Goal: Information Seeking & Learning: Learn about a topic

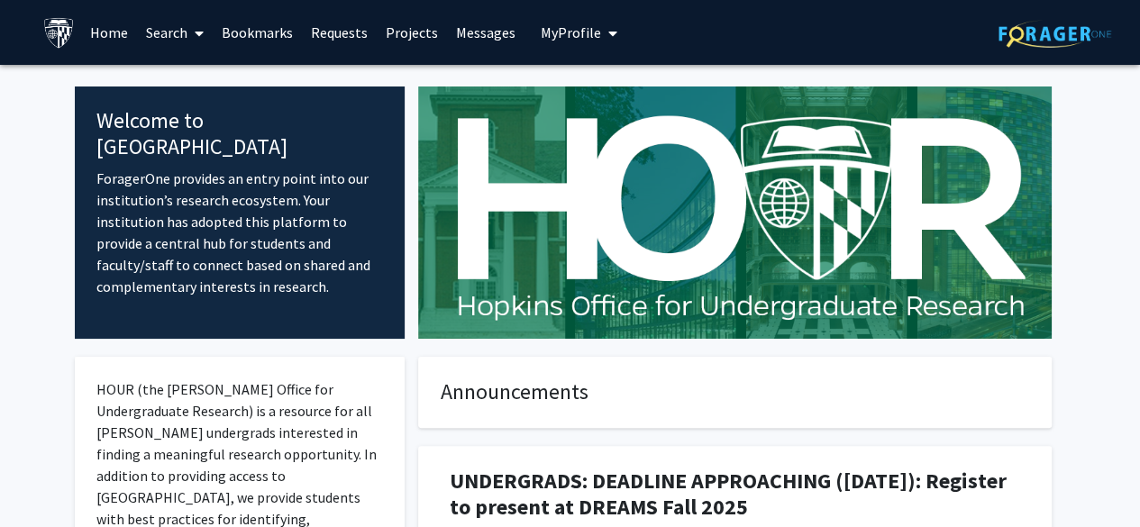
click at [188, 32] on link "Search" at bounding box center [175, 32] width 76 height 63
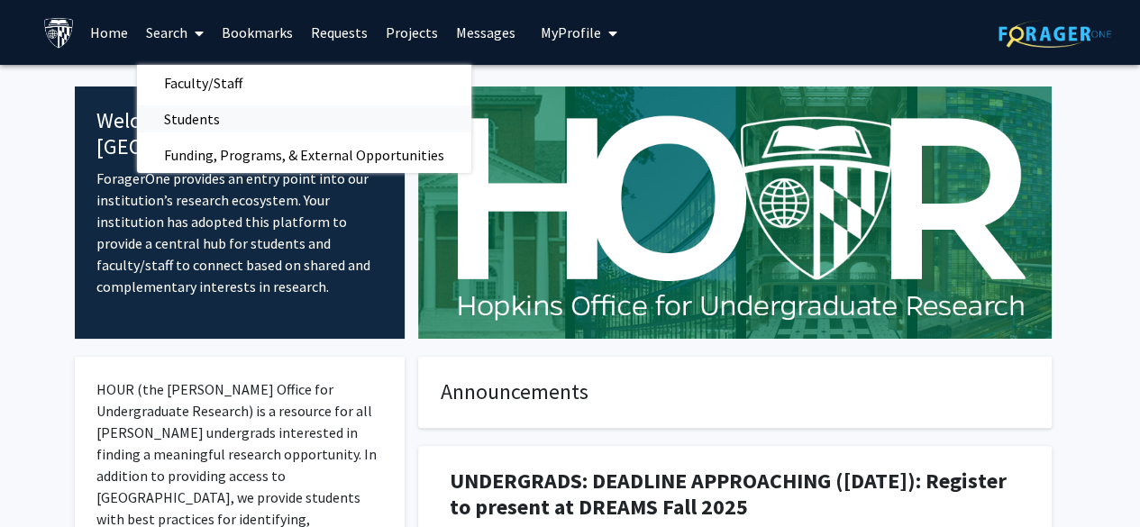
click at [209, 127] on span "Students" at bounding box center [192, 119] width 110 height 36
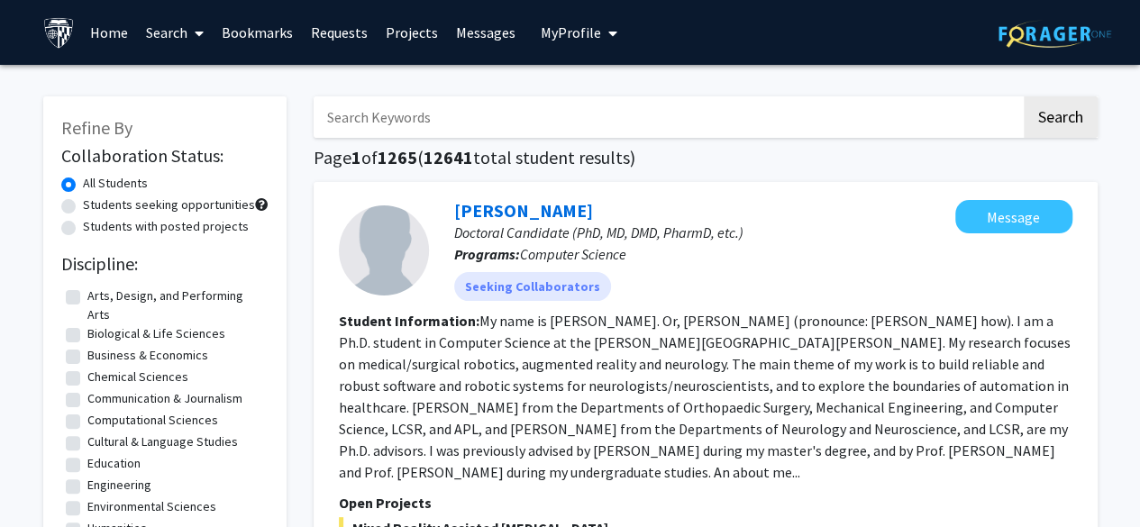
click at [171, 39] on link "Search" at bounding box center [175, 32] width 76 height 63
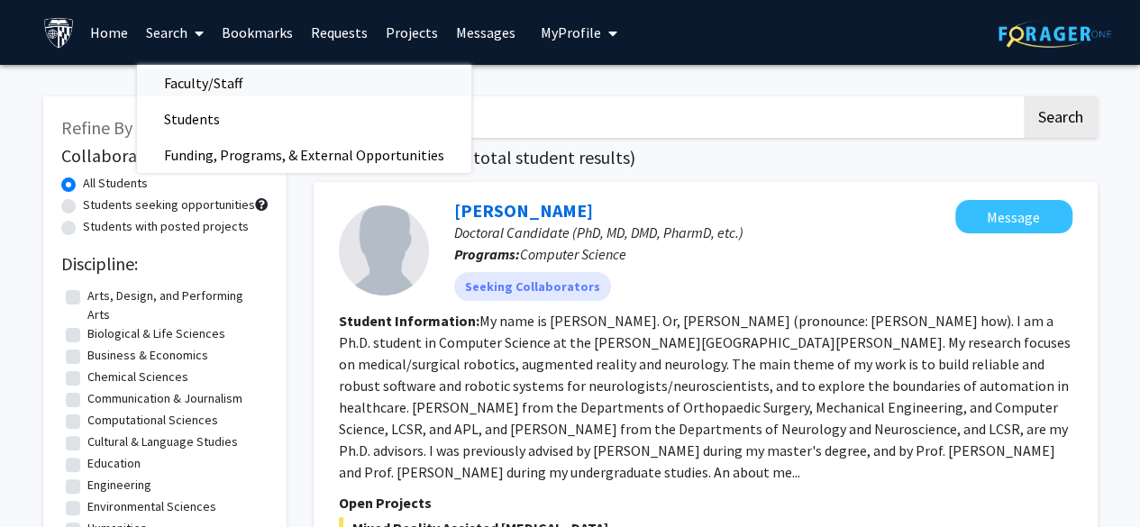
click at [225, 80] on span "Faculty/Staff" at bounding box center [203, 83] width 133 height 36
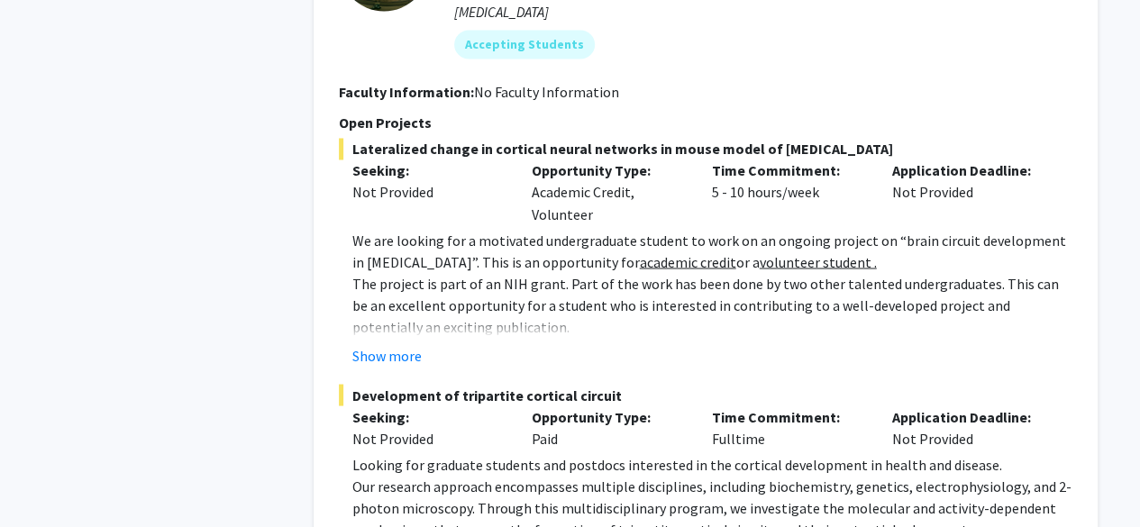
scroll to position [1515, 0]
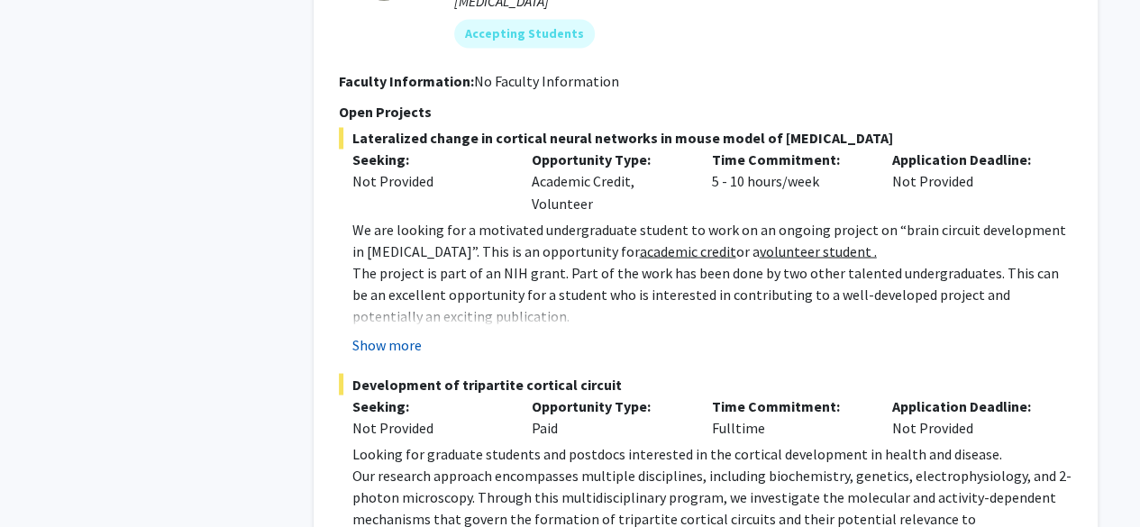
click at [414, 334] on button "Show more" at bounding box center [386, 345] width 69 height 22
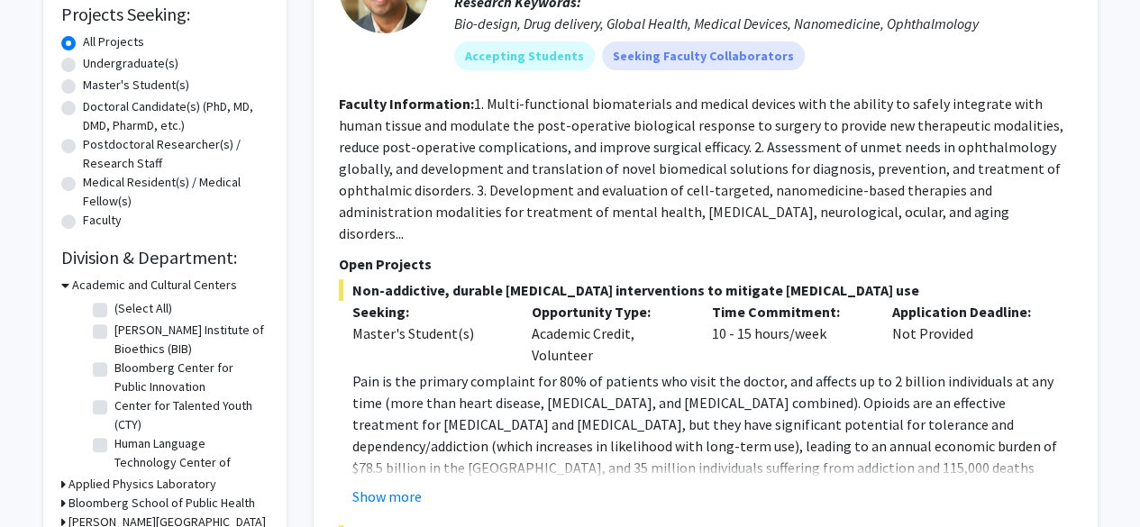
scroll to position [0, 0]
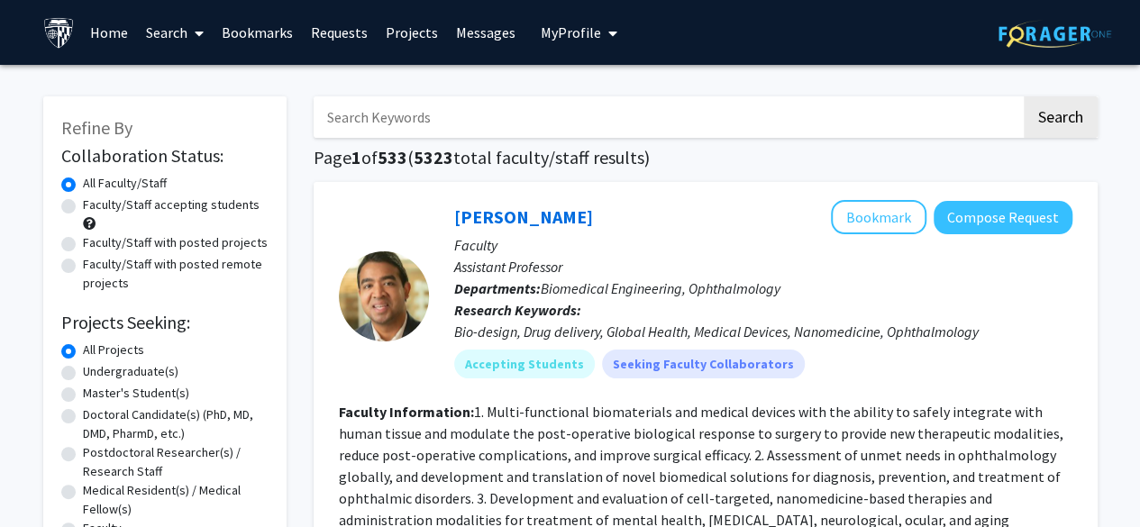
click at [477, 120] on input "Search Keywords" at bounding box center [668, 116] width 708 height 41
type input "ped"
click at [1024, 96] on button "Search" at bounding box center [1061, 116] width 74 height 41
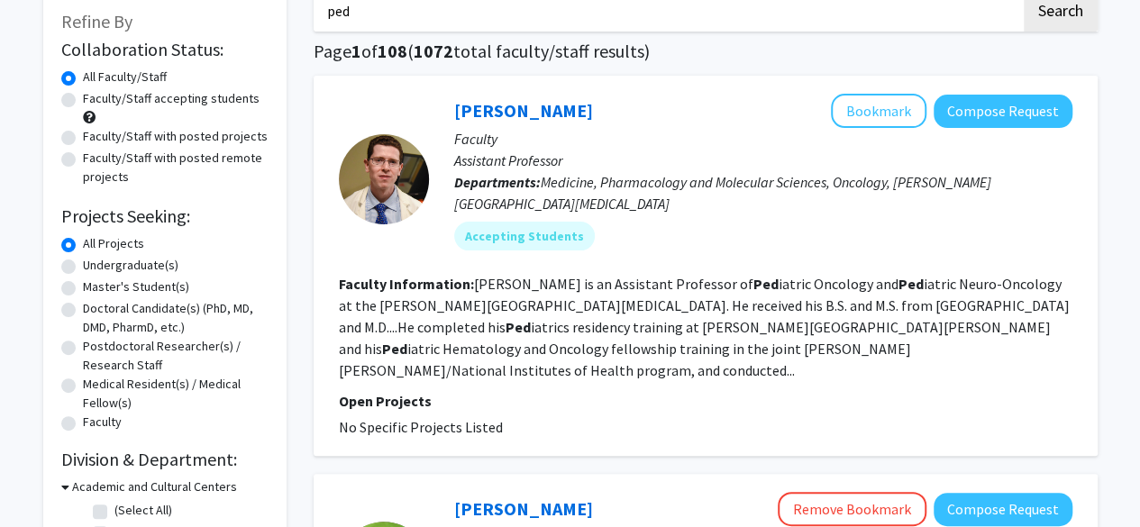
scroll to position [81, 0]
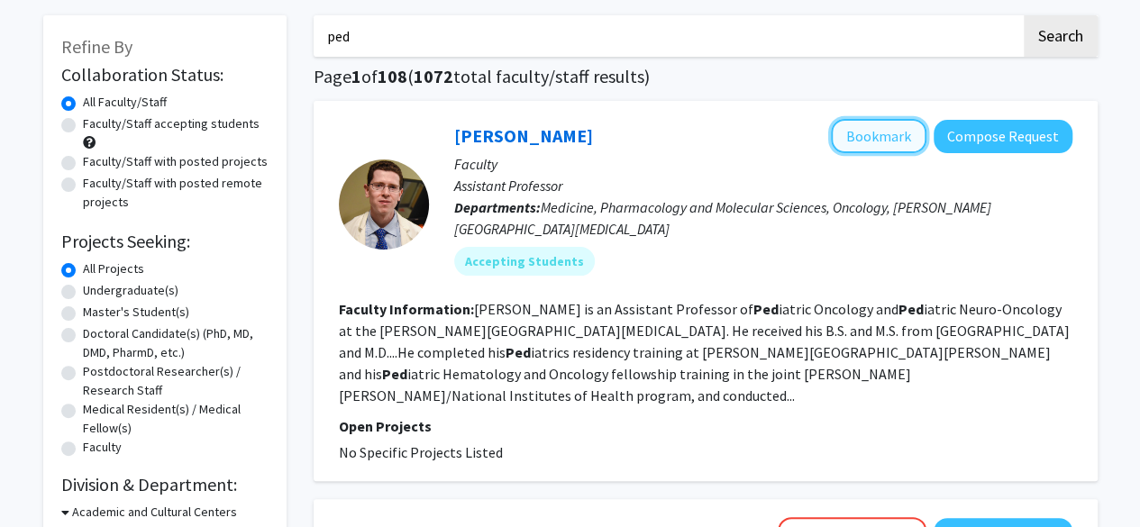
click at [862, 128] on button "Bookmark" at bounding box center [879, 136] width 96 height 34
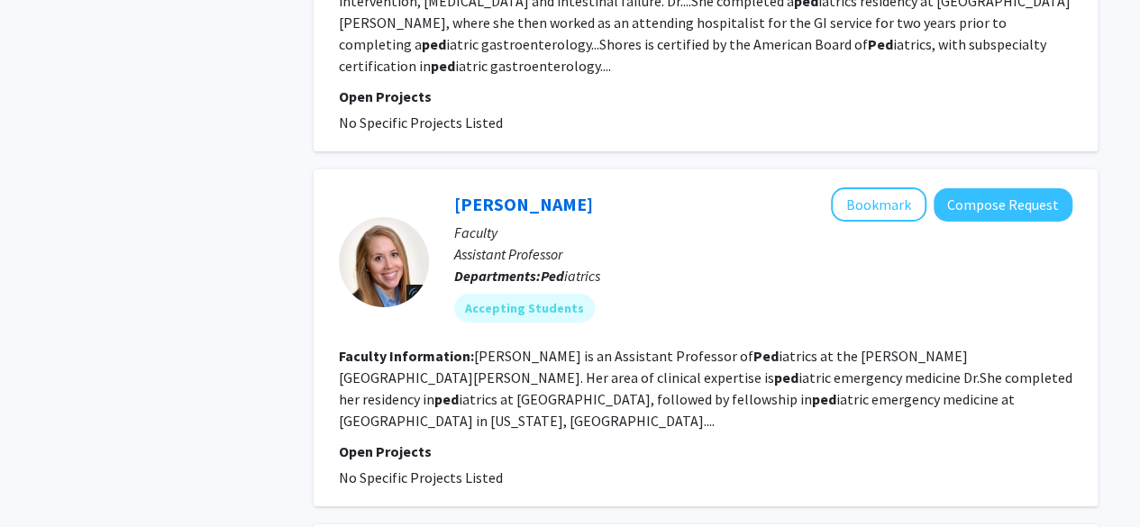
scroll to position [3226, 0]
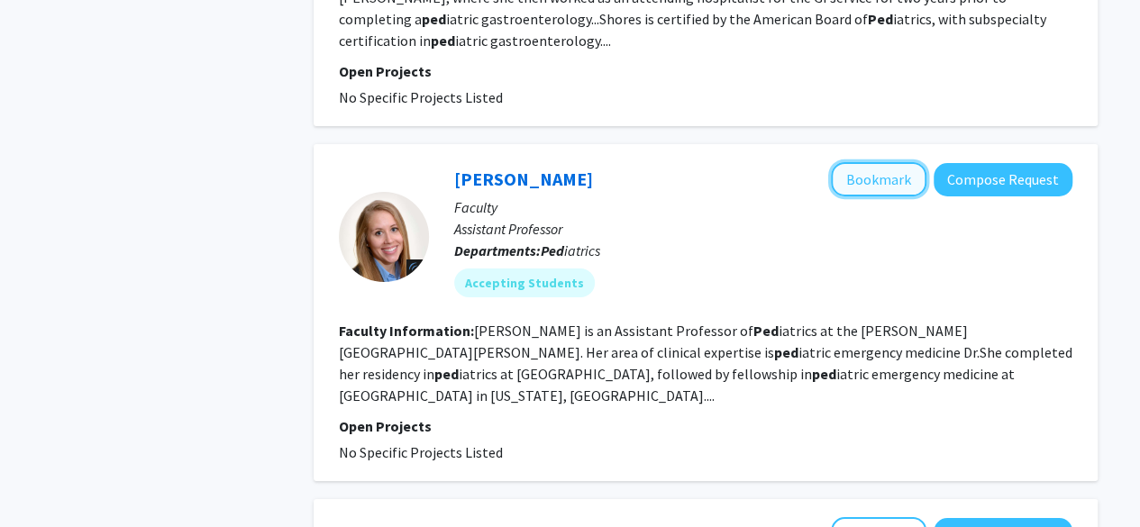
click at [887, 162] on button "Bookmark" at bounding box center [879, 179] width 96 height 34
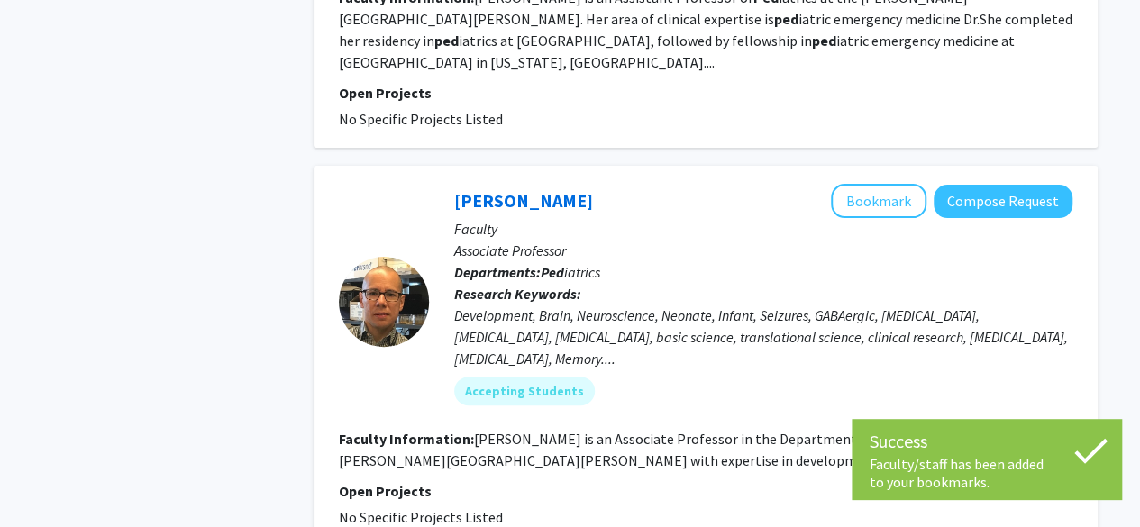
scroll to position [3565, 0]
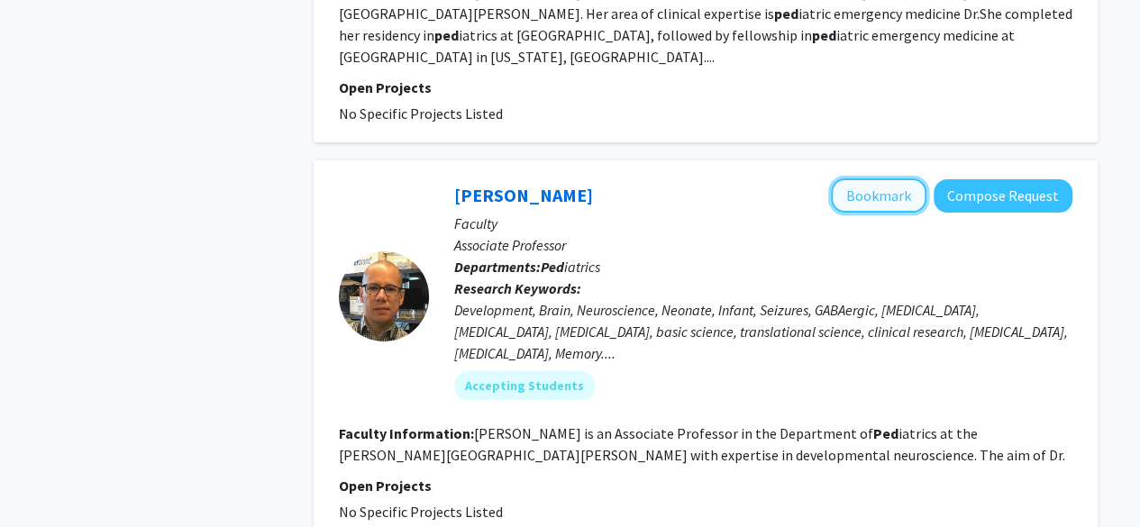
click at [878, 178] on button "Bookmark" at bounding box center [879, 195] width 96 height 34
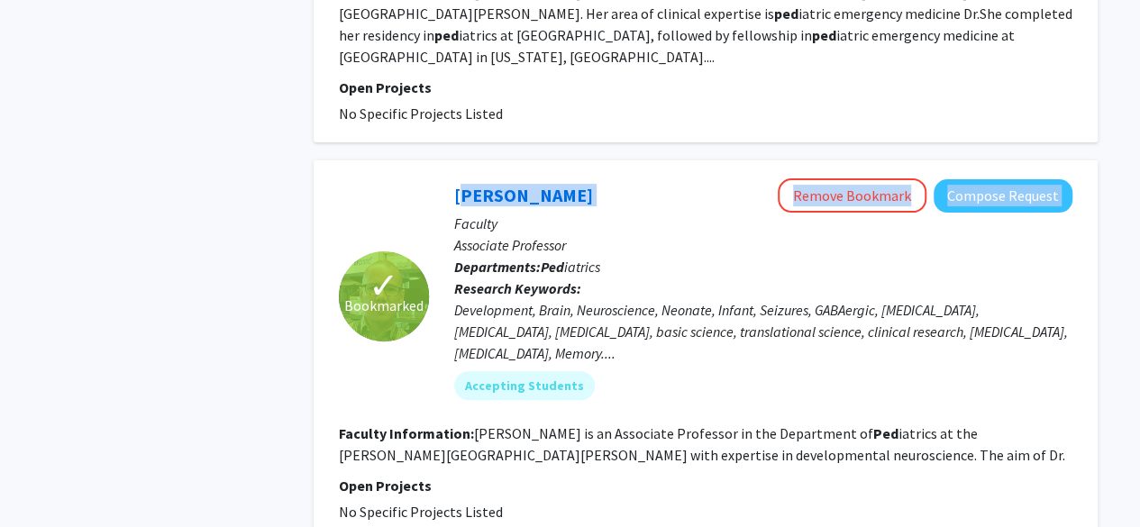
drag, startPoint x: 451, startPoint y: 95, endPoint x: 642, endPoint y: 89, distance: 191.2
click at [642, 178] on div "[PERSON_NAME] Remove Bookmark Compose Request Faculty Associate Professor Depar…" at bounding box center [751, 295] width 644 height 235
click at [640, 178] on div "[PERSON_NAME] Remove Bookmark Compose Request" at bounding box center [763, 195] width 618 height 34
drag, startPoint x: 631, startPoint y: 103, endPoint x: 460, endPoint y: 98, distance: 171.3
click at [460, 178] on div "[PERSON_NAME] Remove Bookmark Compose Request" at bounding box center [763, 195] width 618 height 34
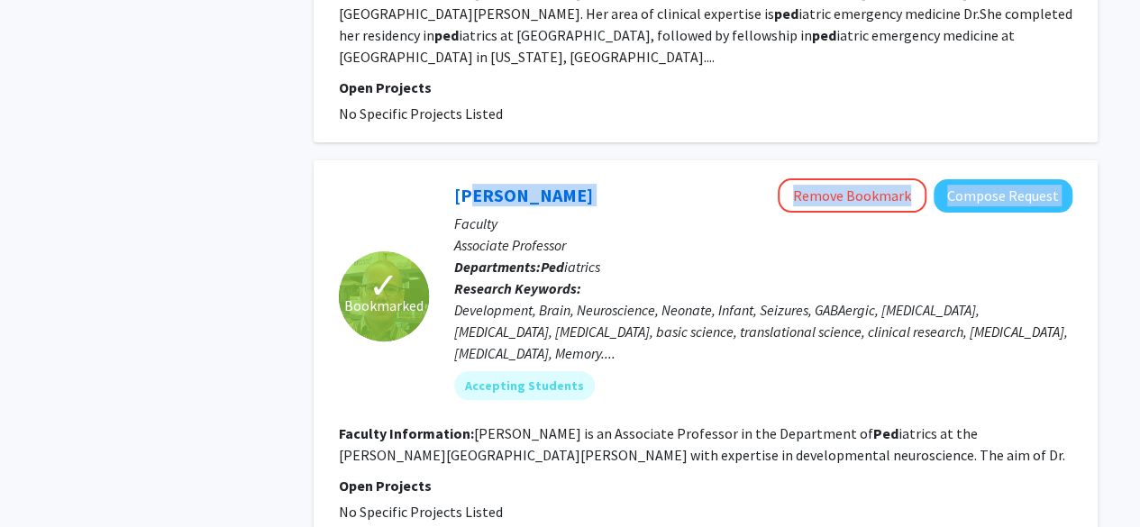
click at [451, 178] on div "[PERSON_NAME] Remove Bookmark Compose Request Faculty Associate Professor Depar…" at bounding box center [751, 295] width 644 height 235
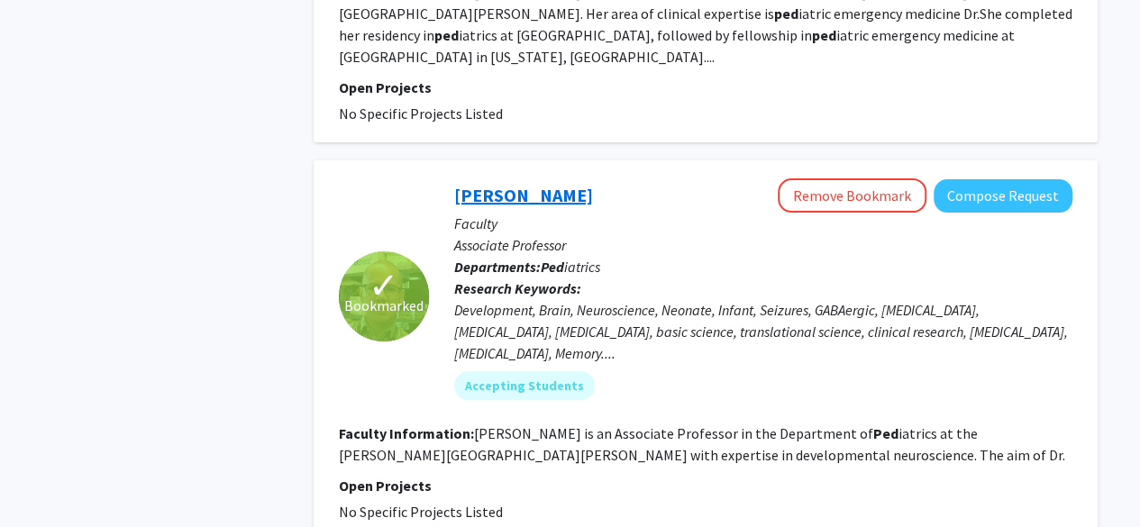
drag, startPoint x: 451, startPoint y: 100, endPoint x: 605, endPoint y: 89, distance: 154.5
click at [605, 178] on div "[PERSON_NAME] Remove Bookmark Compose Request Faculty Associate Professor Depar…" at bounding box center [751, 295] width 644 height 235
copy link "[PERSON_NAME]"
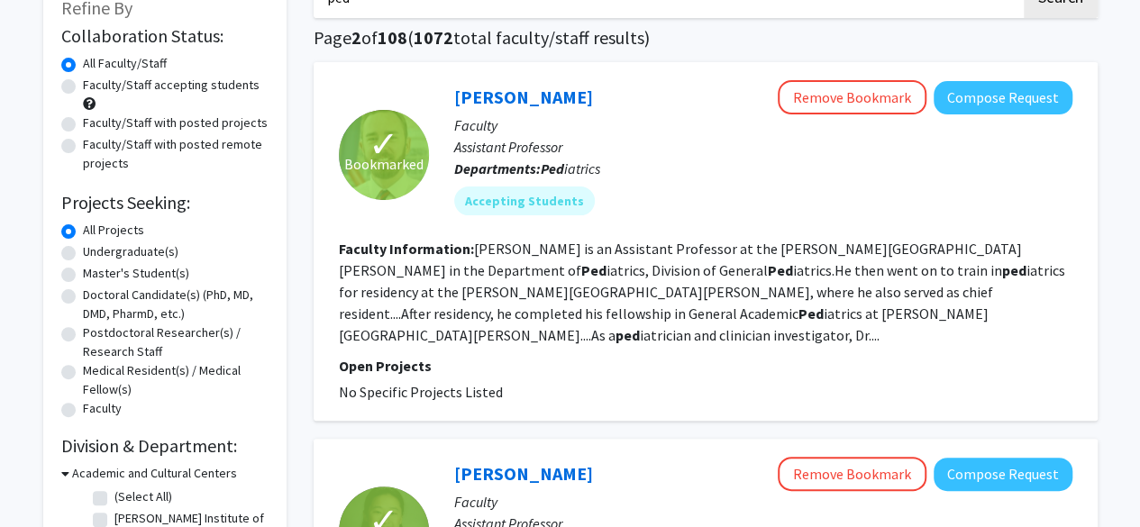
scroll to position [169, 0]
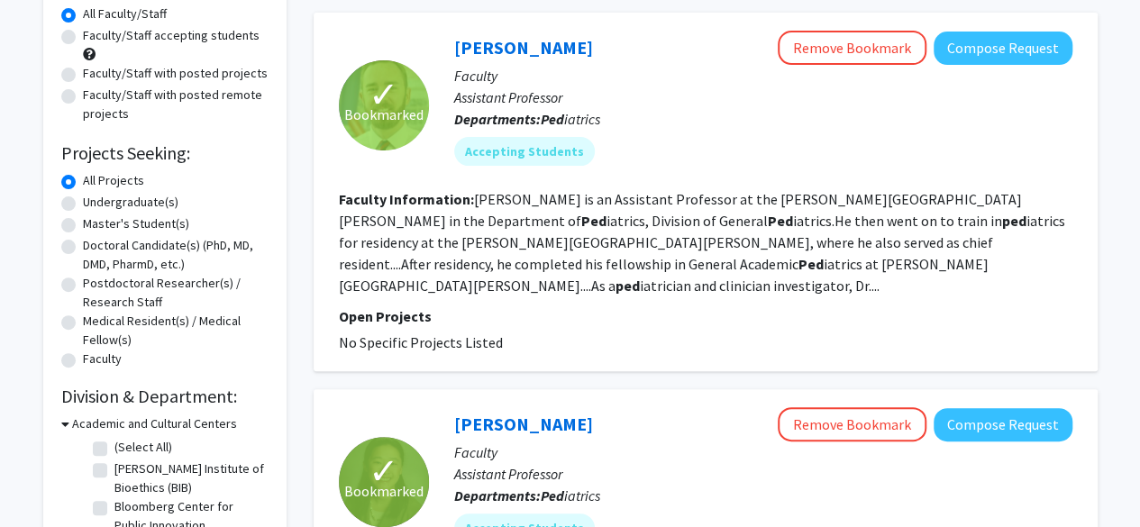
click at [211, 72] on label "Faculty/Staff with posted projects" at bounding box center [175, 73] width 185 height 19
click at [95, 72] on input "Faculty/Staff with posted projects" at bounding box center [89, 70] width 12 height 12
radio input "true"
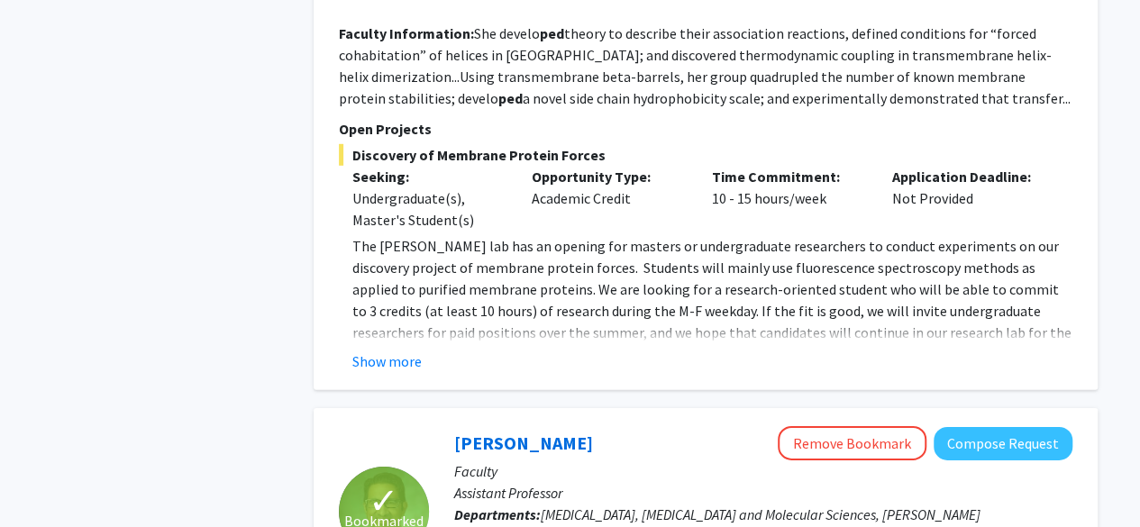
scroll to position [2608, 0]
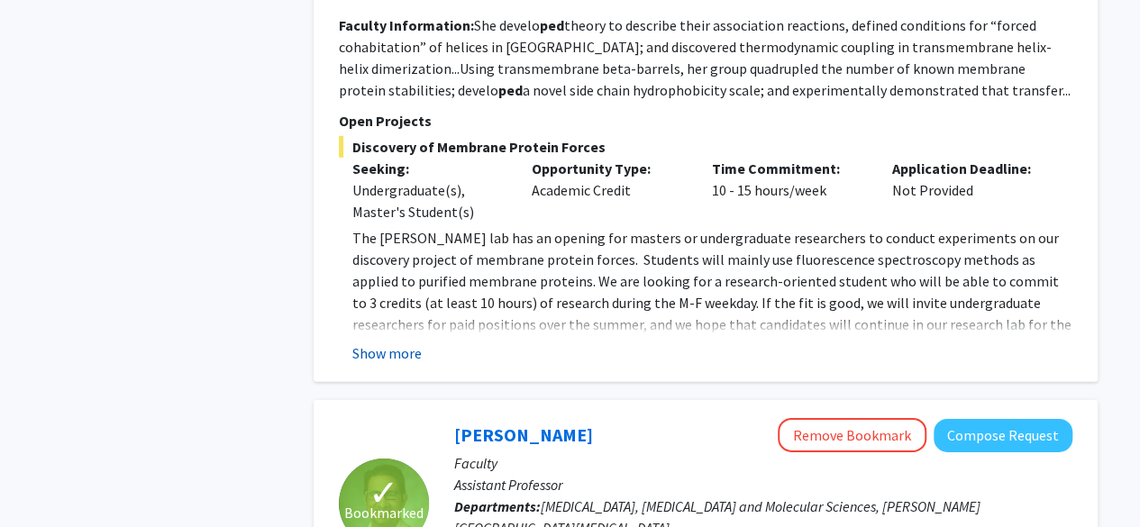
click at [409, 343] on button "Show more" at bounding box center [386, 354] width 69 height 22
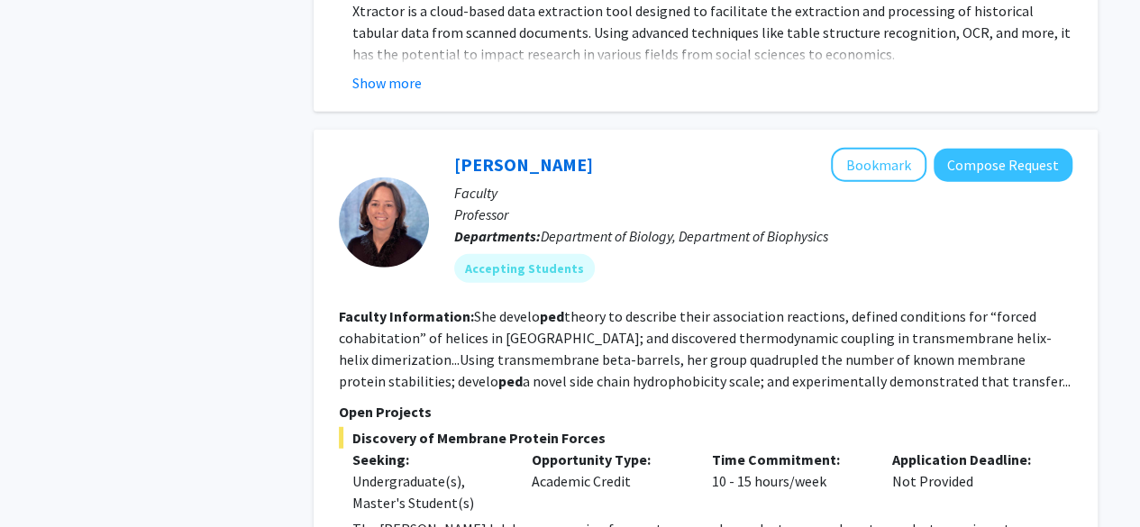
scroll to position [2309, 0]
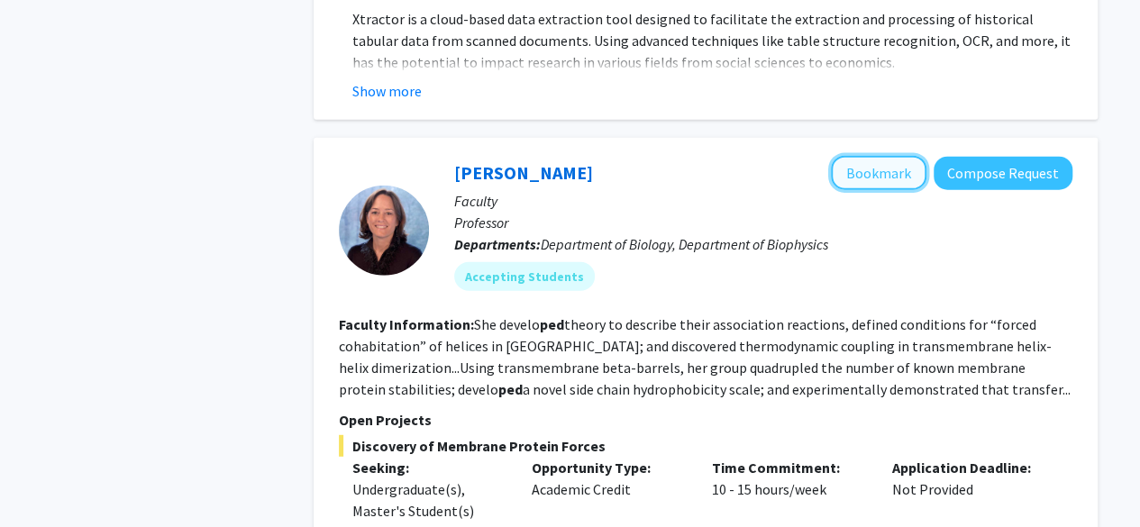
click at [877, 156] on button "Bookmark" at bounding box center [879, 173] width 96 height 34
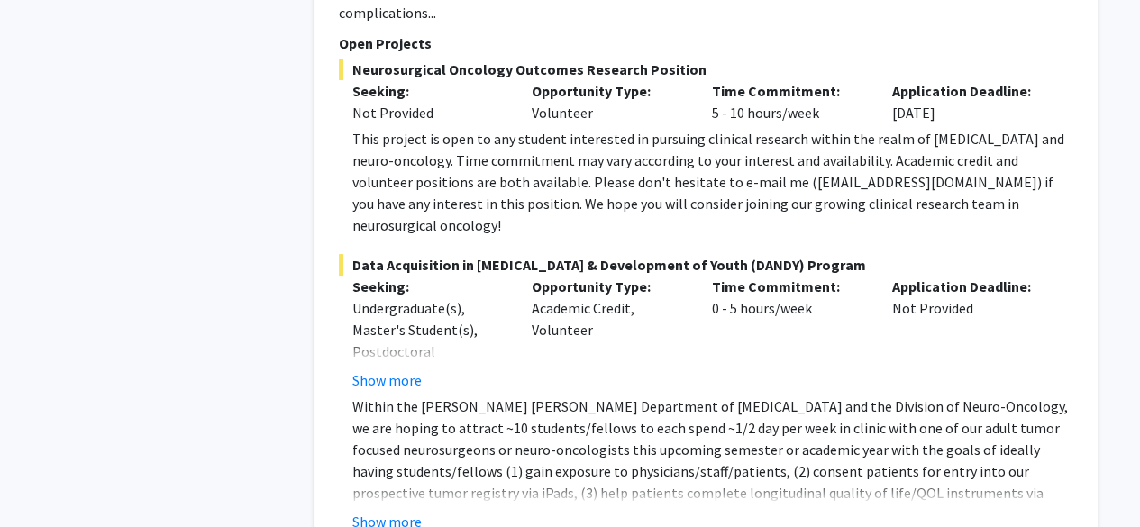
scroll to position [3485, 0]
click at [414, 511] on button "Show more" at bounding box center [386, 522] width 69 height 22
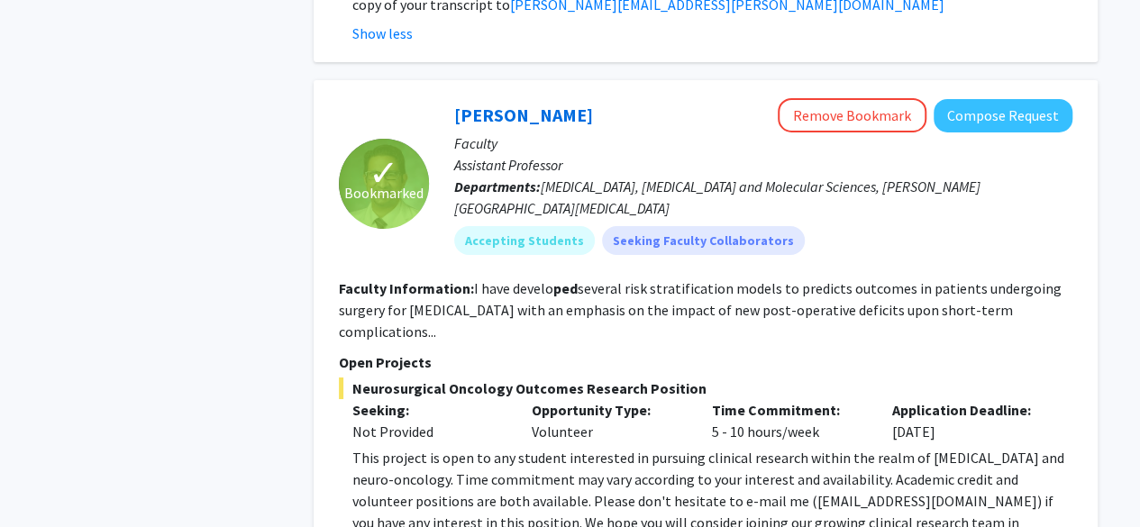
scroll to position [3168, 0]
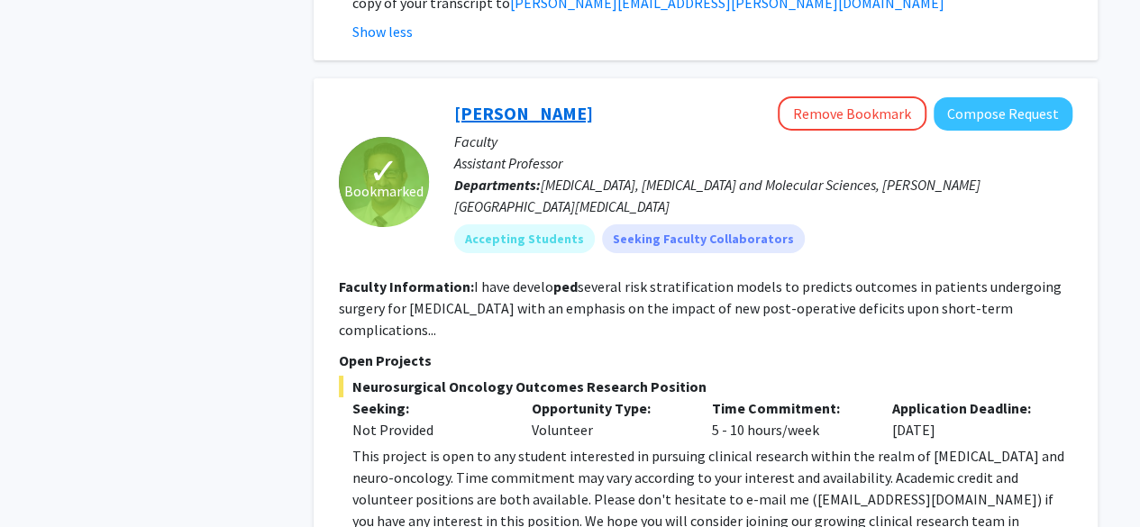
click at [500, 102] on link "[PERSON_NAME]" at bounding box center [523, 113] width 139 height 23
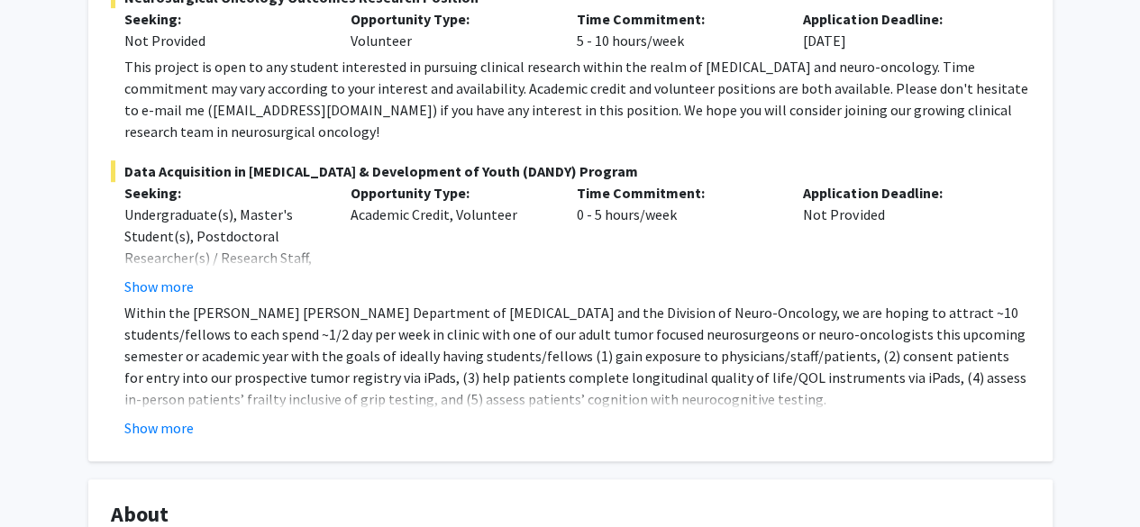
scroll to position [427, 0]
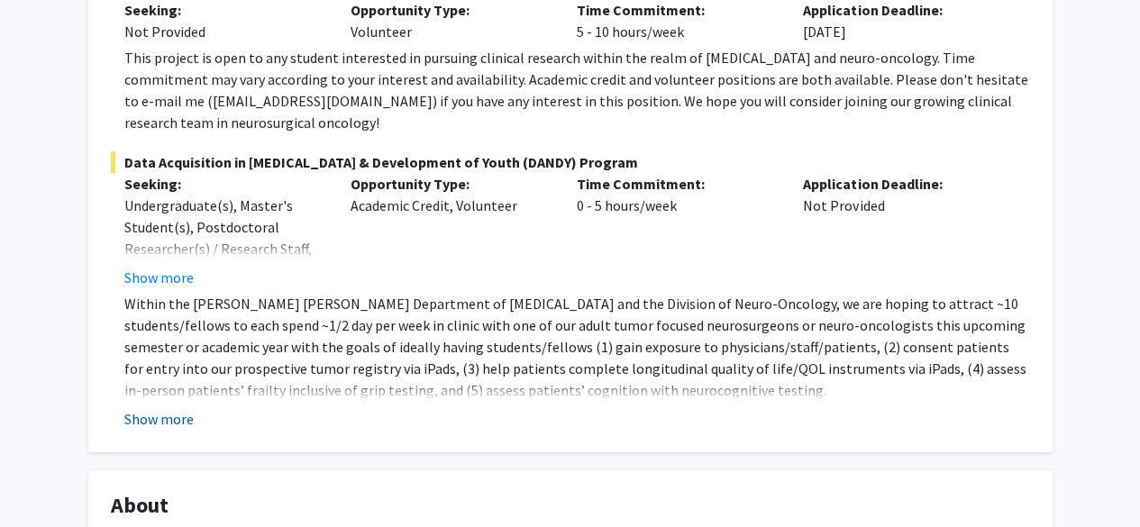
click at [175, 408] on button "Show more" at bounding box center [158, 419] width 69 height 22
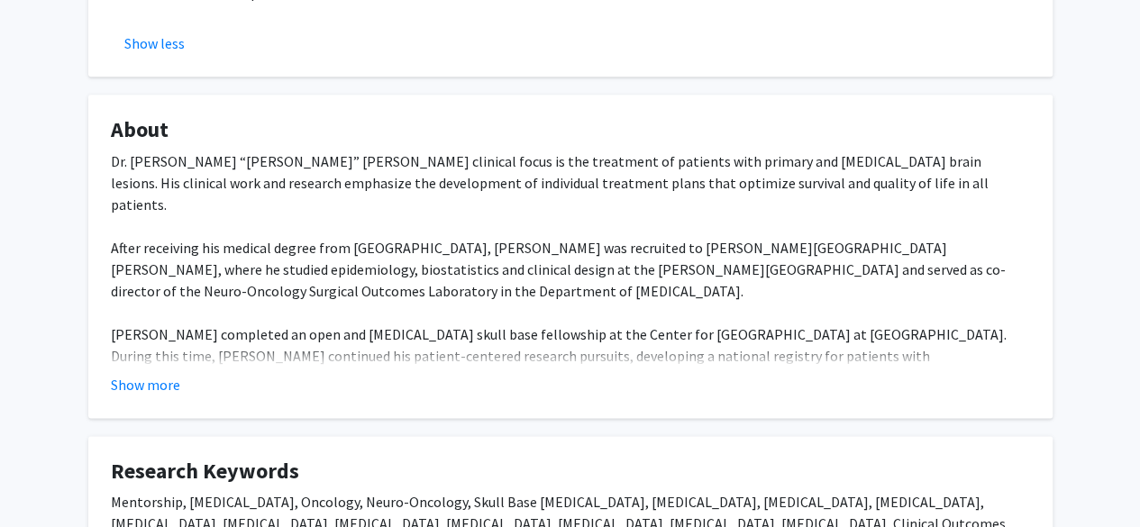
scroll to position [979, 0]
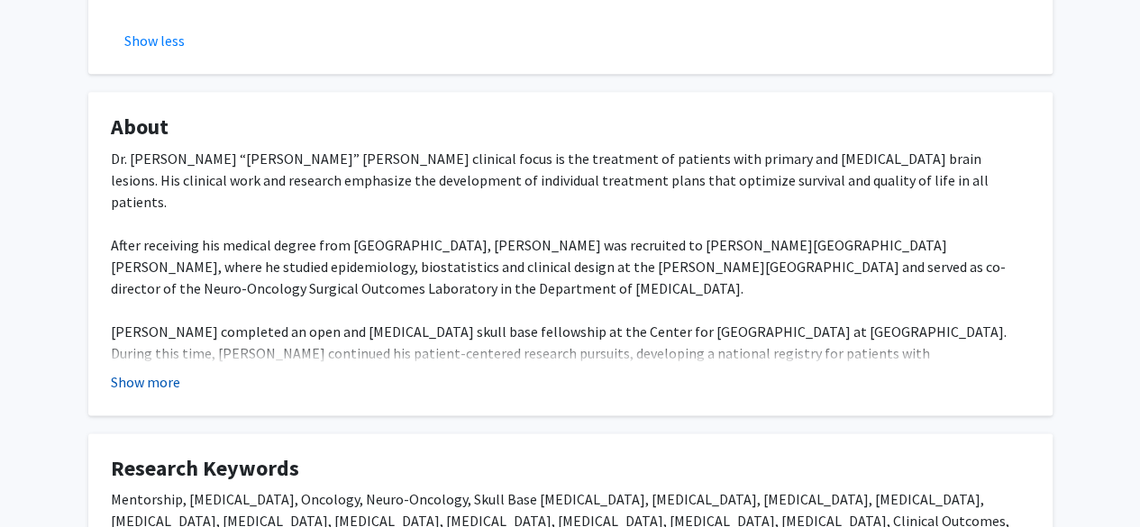
click at [160, 371] on button "Show more" at bounding box center [145, 382] width 69 height 22
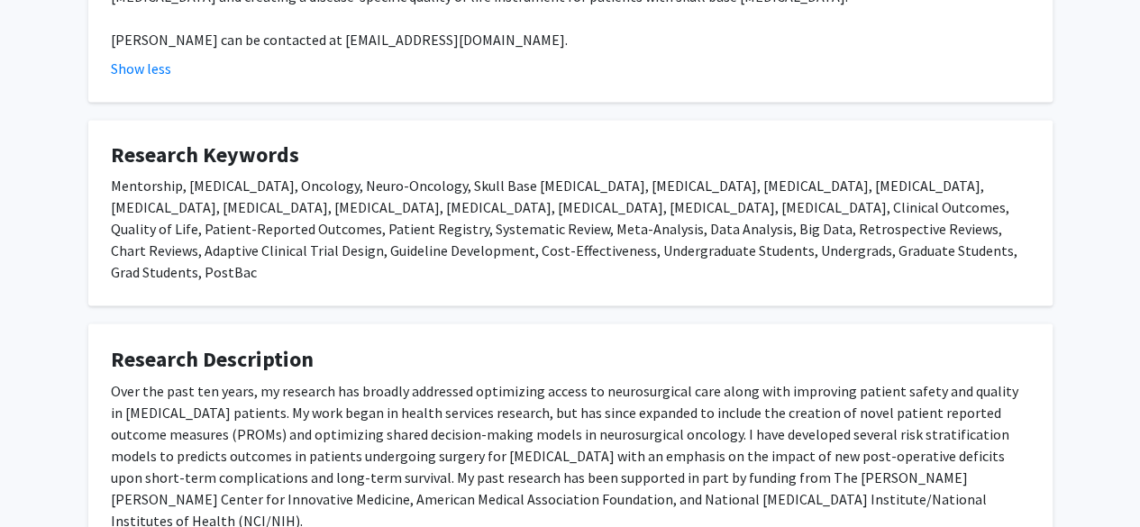
scroll to position [1363, 0]
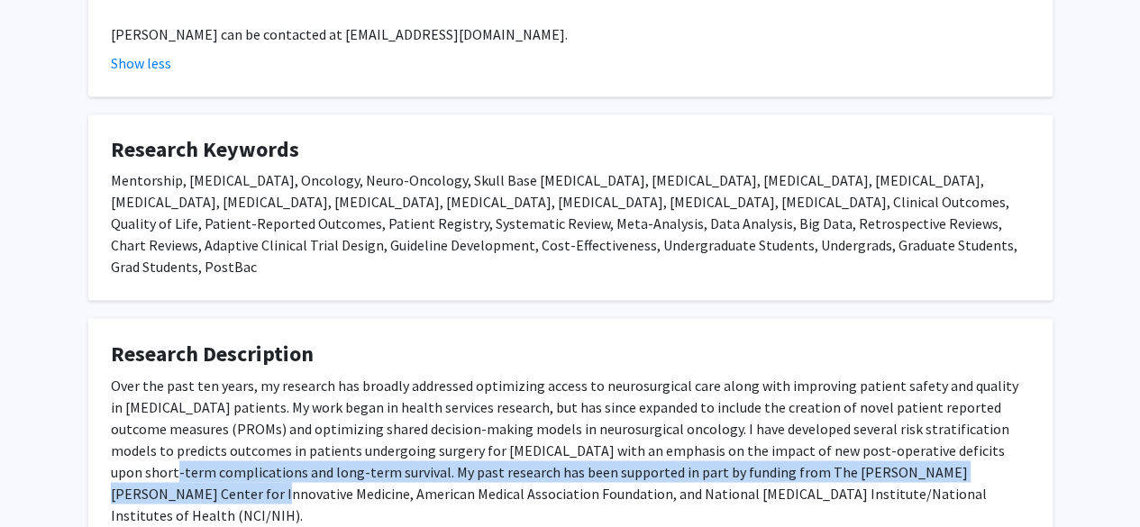
drag, startPoint x: 1133, startPoint y: 368, endPoint x: 1132, endPoint y: 380, distance: 12.7
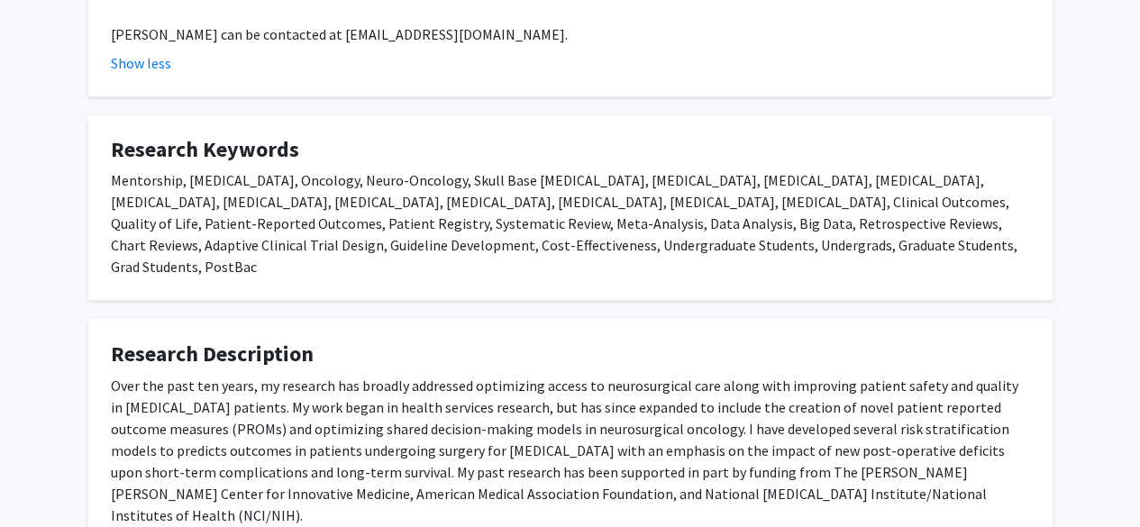
click at [1013, 403] on div "Over the past ten years, my research has broadly addressed optimizing access to…" at bounding box center [571, 449] width 920 height 151
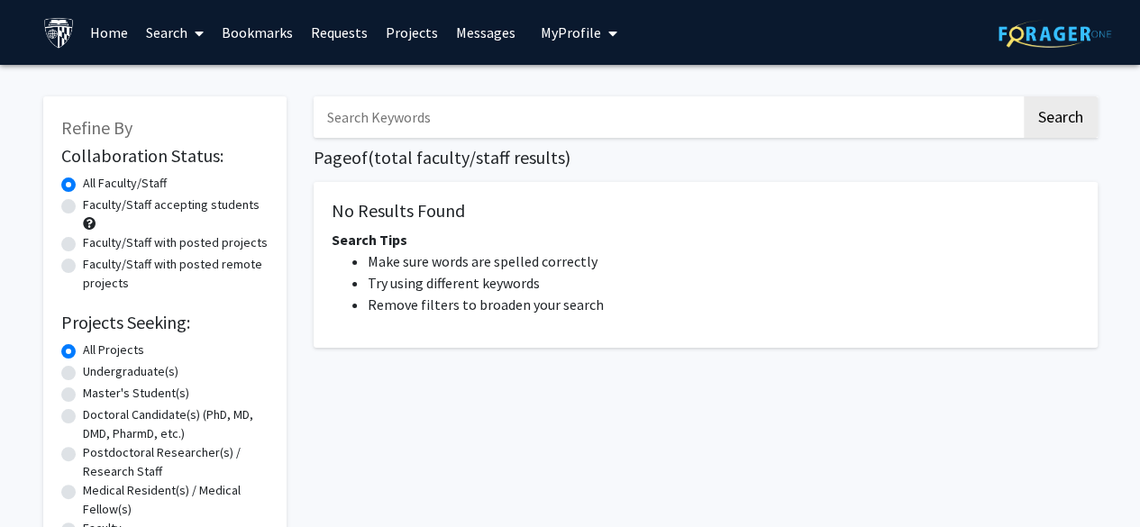
click at [467, 129] on input "Search Keywords" at bounding box center [668, 116] width 708 height 41
click at [127, 371] on label "Undergraduate(s)" at bounding box center [131, 371] width 96 height 19
click at [95, 371] on input "Undergraduate(s)" at bounding box center [89, 368] width 12 height 12
radio input "true"
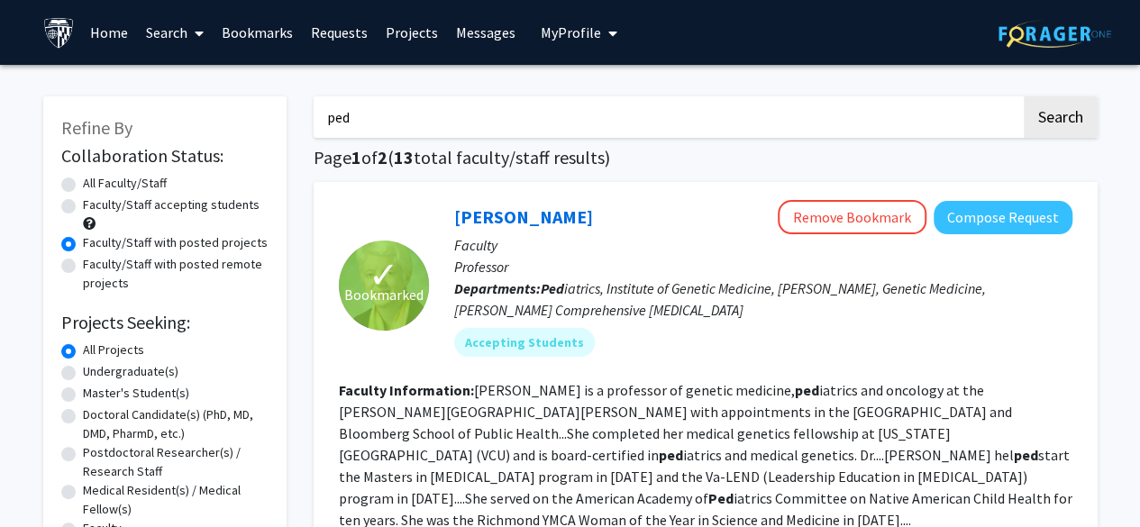
click at [130, 369] on label "Undergraduate(s)" at bounding box center [131, 371] width 96 height 19
click at [95, 369] on input "Undergraduate(s)" at bounding box center [89, 368] width 12 height 12
radio input "true"
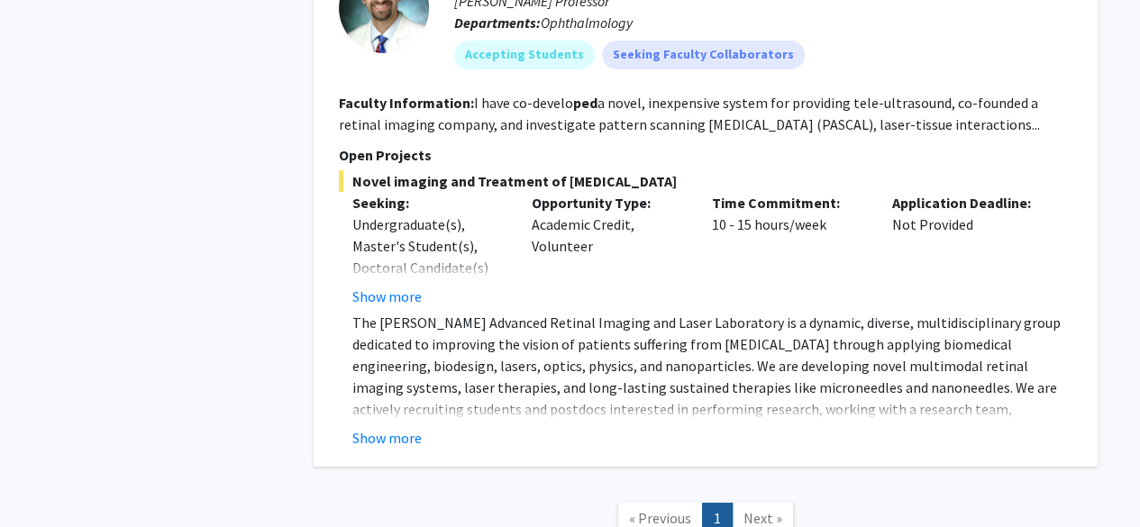
scroll to position [3291, 0]
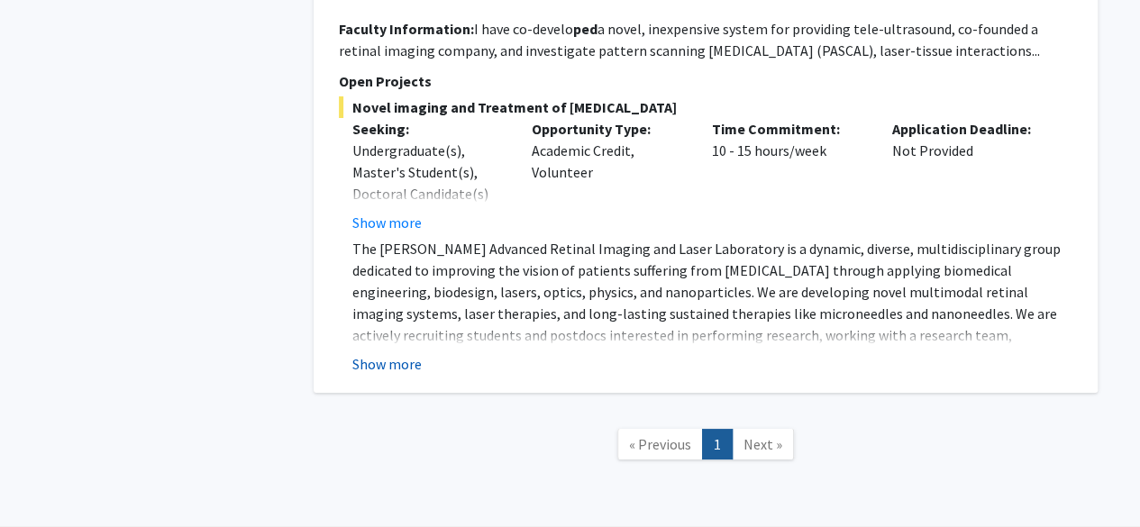
click at [395, 353] on button "Show more" at bounding box center [386, 364] width 69 height 22
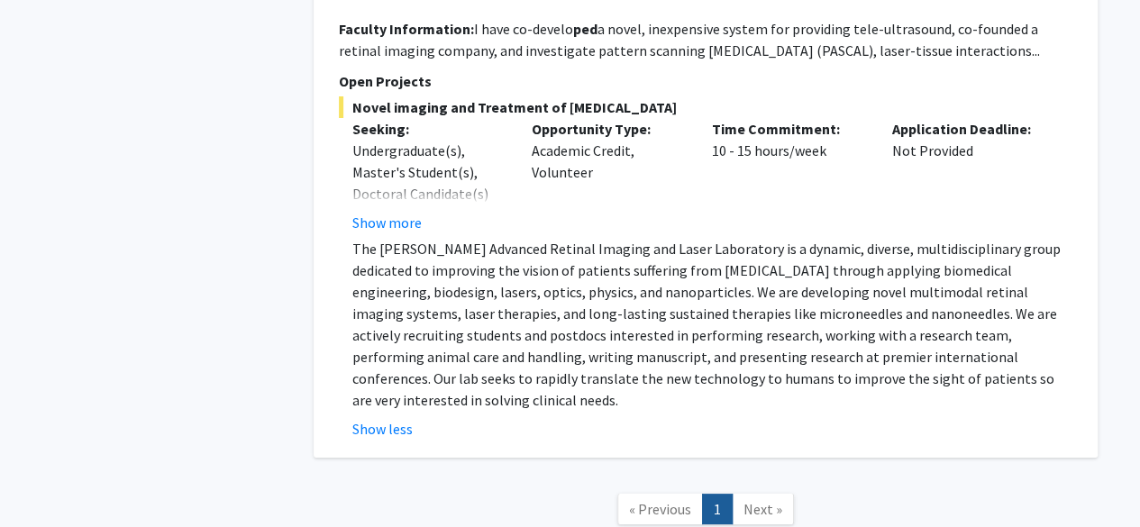
click at [755, 500] on span "Next »" at bounding box center [763, 509] width 39 height 18
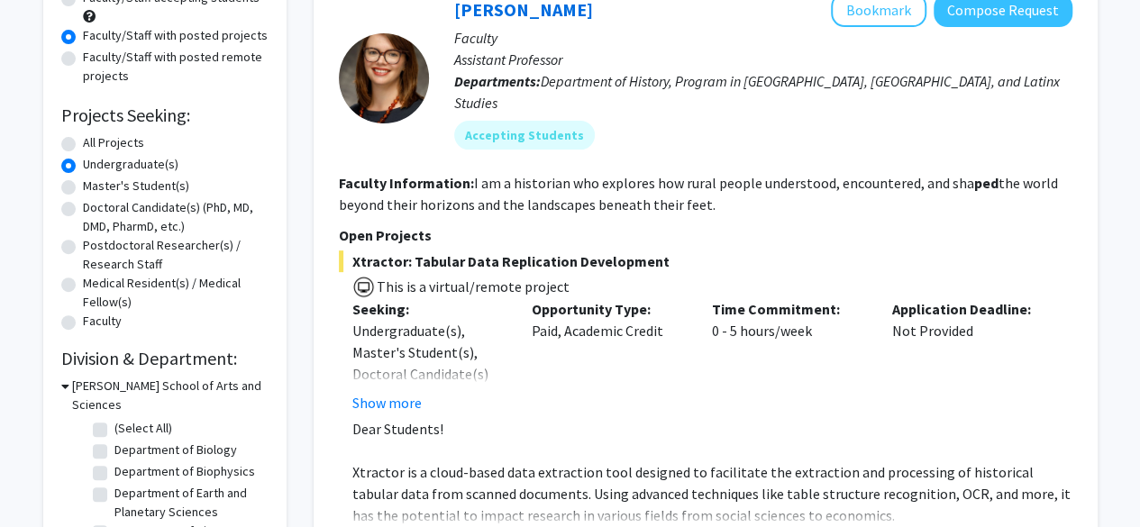
scroll to position [0, 0]
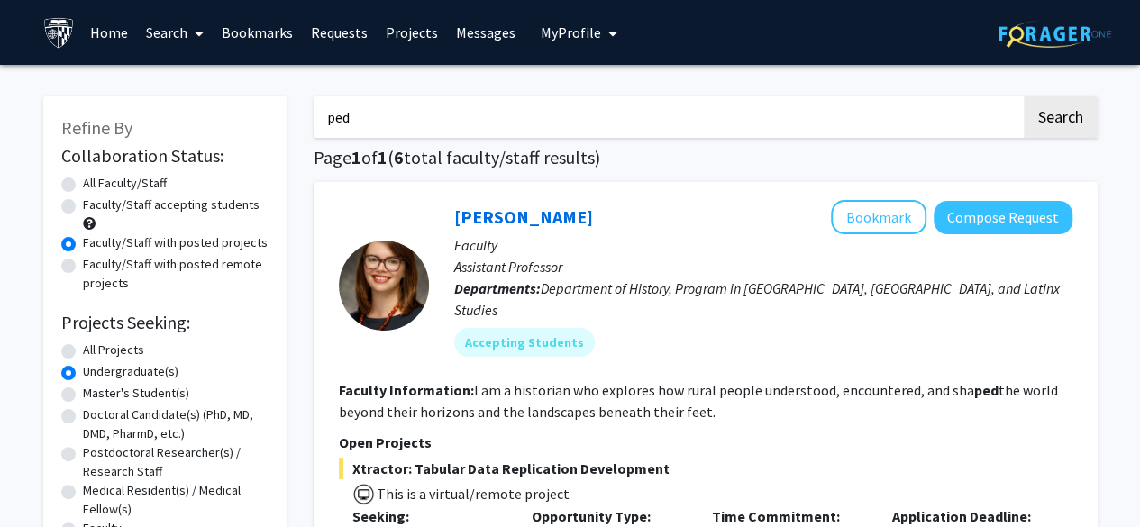
click at [203, 203] on label "Faculty/Staff accepting students" at bounding box center [171, 205] width 177 height 19
click at [95, 203] on input "Faculty/Staff accepting students" at bounding box center [89, 202] width 12 height 12
radio input "true"
click at [83, 350] on label "All Projects" at bounding box center [113, 350] width 61 height 19
click at [83, 350] on input "All Projects" at bounding box center [89, 347] width 12 height 12
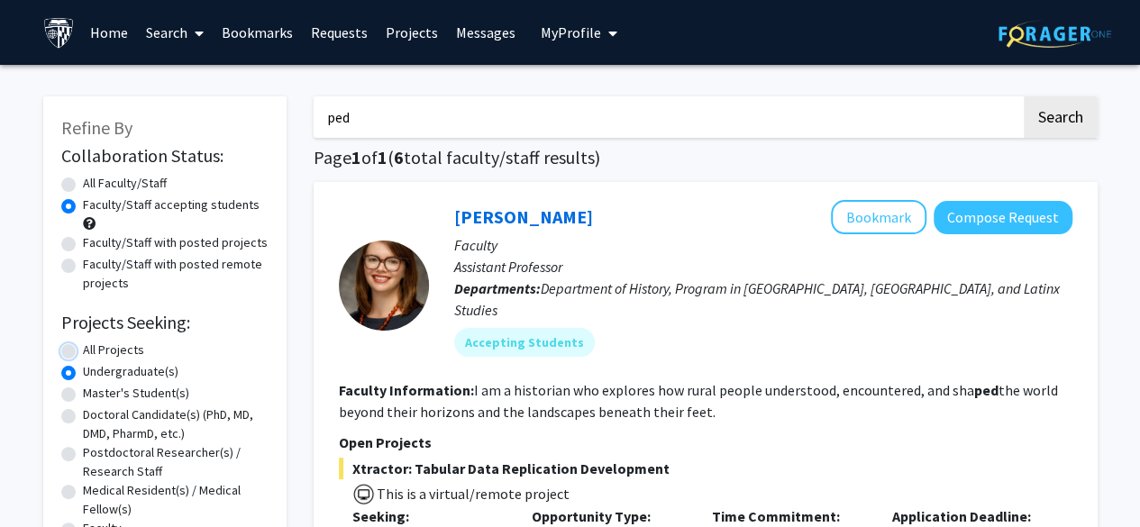
radio input "true"
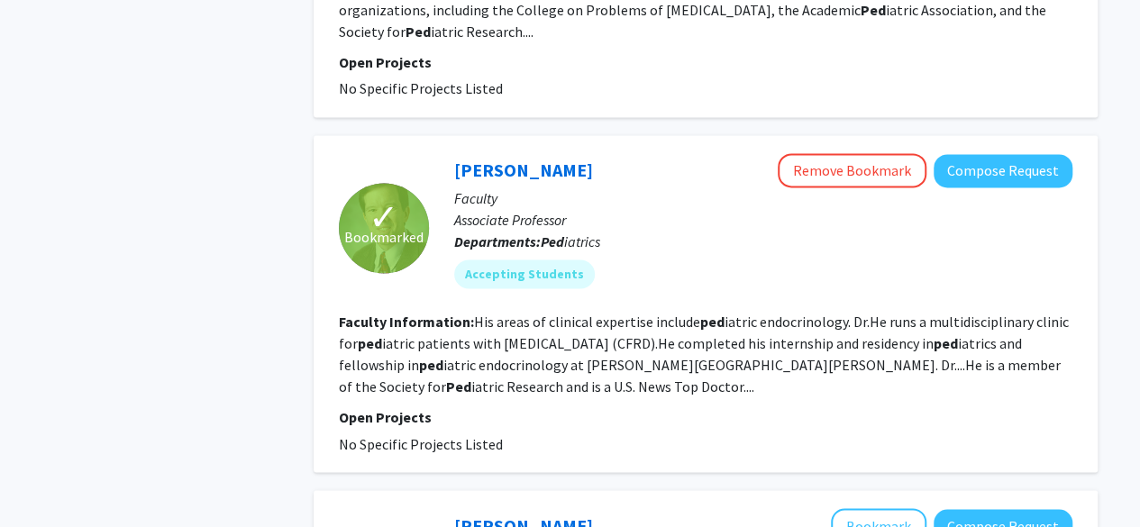
scroll to position [1274, 0]
